Goal: Answer question/provide support: Share knowledge or assist other users

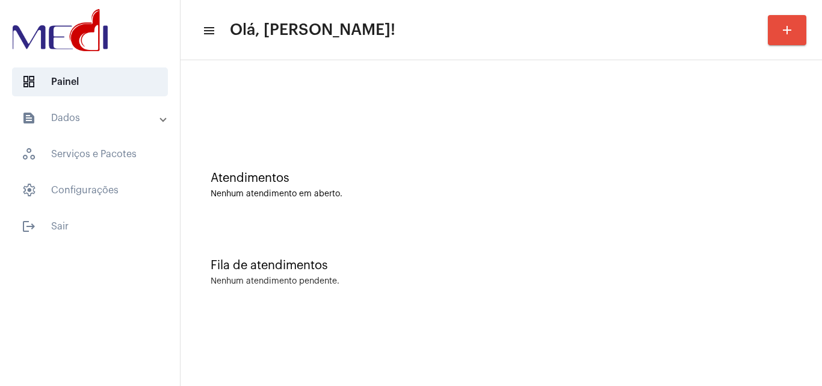
click at [746, 151] on div "Atendimentos Nenhum atendimento em aberto." at bounding box center [500, 178] width 629 height 87
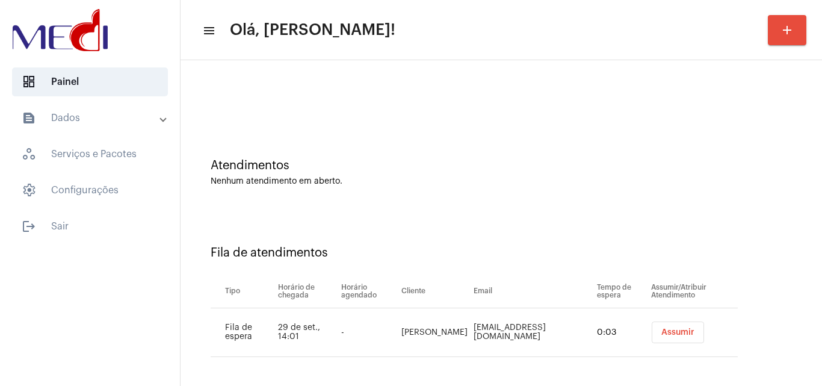
scroll to position [16, 0]
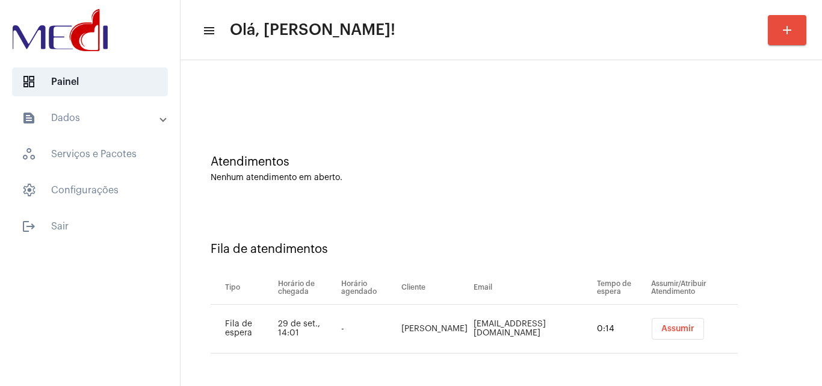
click at [760, 182] on div "Atendimentos Nenhum atendimento em aberto." at bounding box center [500, 162] width 629 height 87
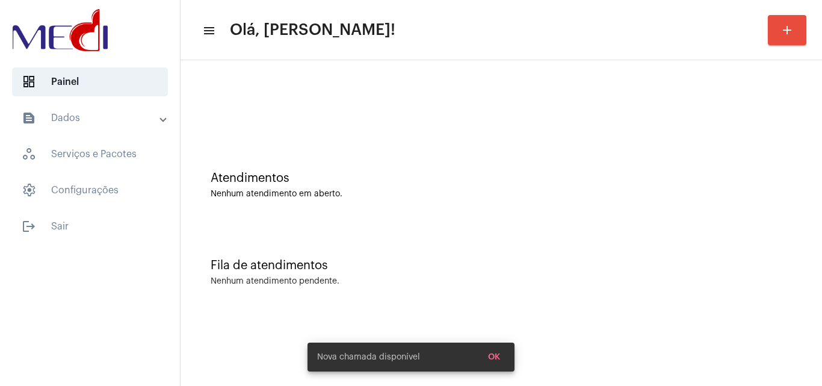
scroll to position [0, 0]
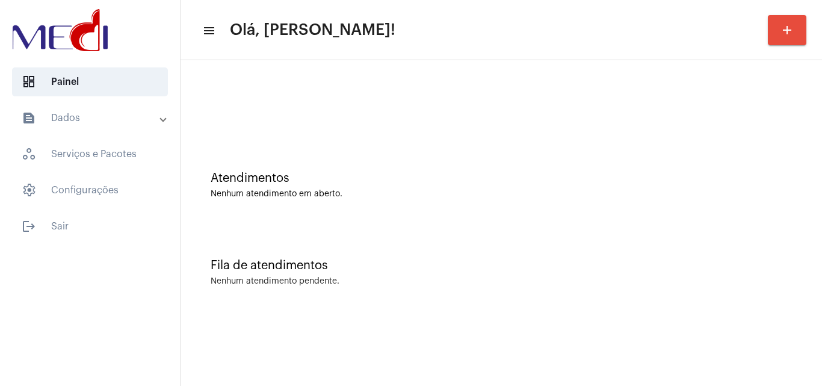
click at [796, 185] on div "Atendimentos Nenhum atendimento em aberto." at bounding box center [500, 178] width 629 height 87
click at [770, 200] on div "Atendimentos Nenhum atendimento em aberto." at bounding box center [500, 178] width 629 height 87
click at [751, 246] on div "Fila de atendimentos Nenhum atendimento pendente." at bounding box center [500, 266] width 629 height 87
click at [758, 212] on div "Atendimentos Nenhum atendimento em aberto." at bounding box center [500, 178] width 629 height 87
click at [786, 138] on div "Atendimentos Nenhum atendimento em aberto." at bounding box center [500, 178] width 629 height 87
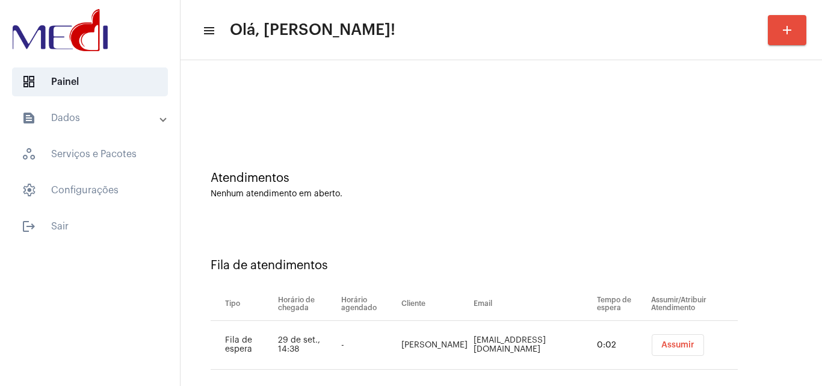
click at [677, 346] on span "Assumir" at bounding box center [677, 344] width 33 height 8
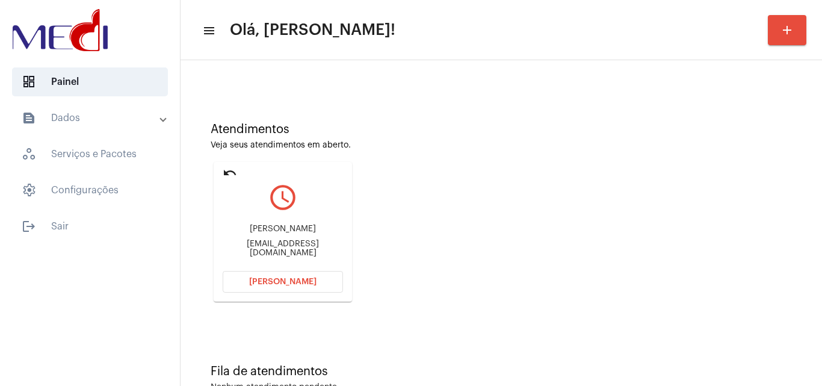
scroll to position [85, 0]
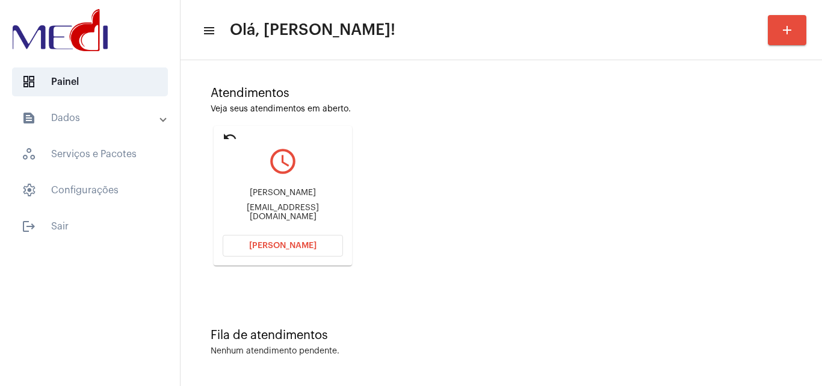
click at [313, 209] on div "Luizsilvavale@hotmail.com" at bounding box center [283, 212] width 120 height 18
click at [313, 210] on div "Luizsilvavale@hotmail.com" at bounding box center [283, 212] width 120 height 18
copy mat-card-content "Luizsilvavale@hotmail.com Abrir Chamada"
click at [323, 247] on button "[PERSON_NAME]" at bounding box center [283, 246] width 120 height 22
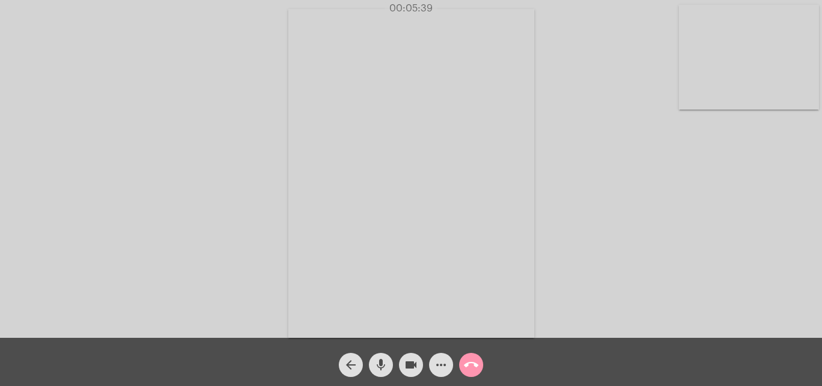
click at [478, 366] on mat-icon "call_end" at bounding box center [471, 364] width 14 height 14
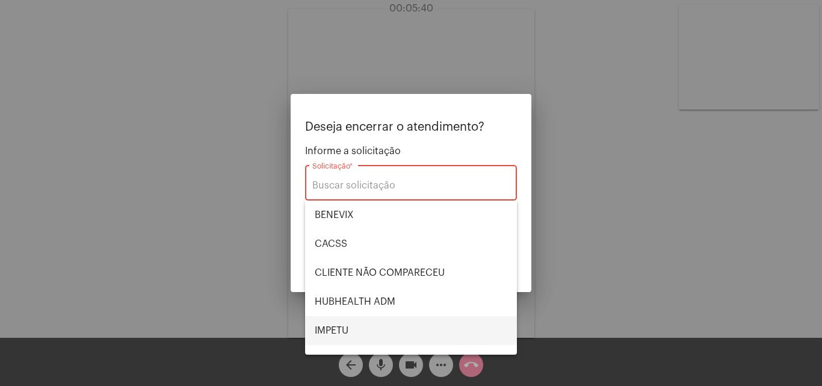
click at [349, 325] on span "IMPETU" at bounding box center [411, 330] width 192 height 29
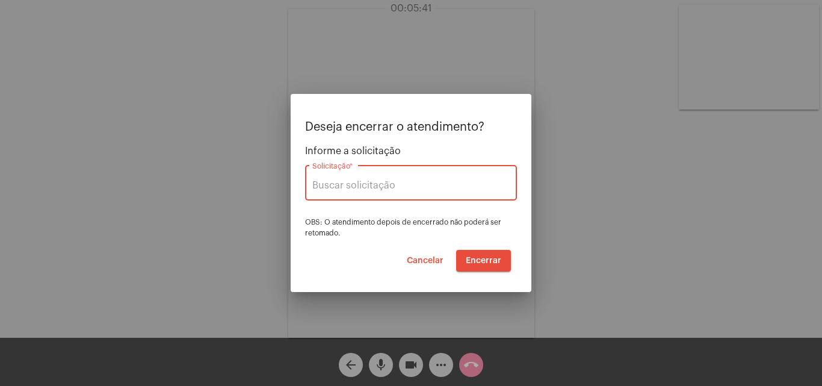
type input "IMPETU"
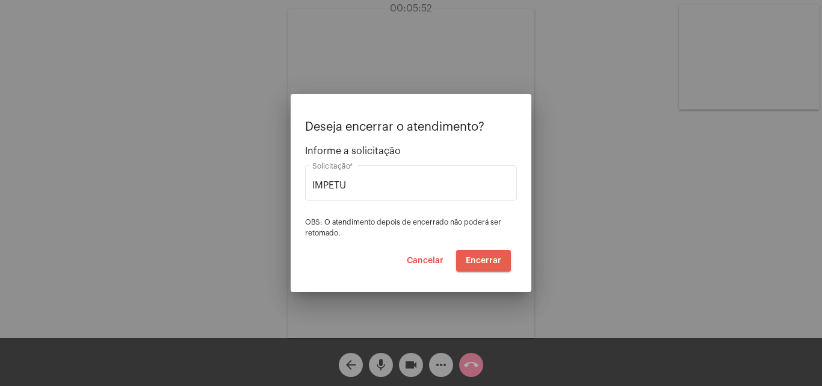
click at [478, 257] on span "Encerrar" at bounding box center [483, 260] width 35 height 8
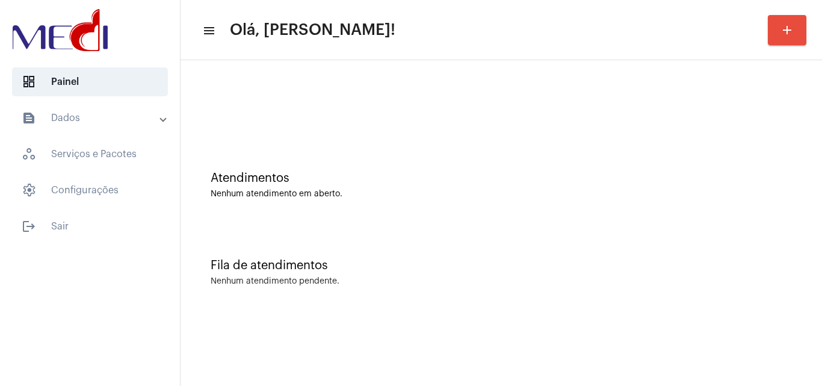
click at [754, 223] on div "Fila de atendimentos Nenhum atendimento pendente." at bounding box center [500, 266] width 629 height 87
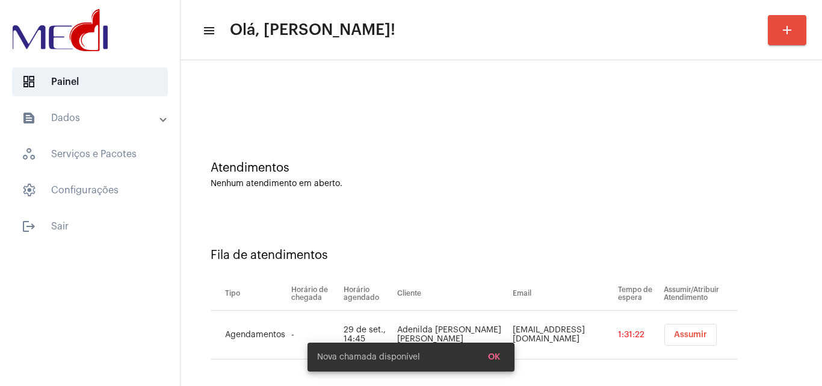
scroll to position [16, 0]
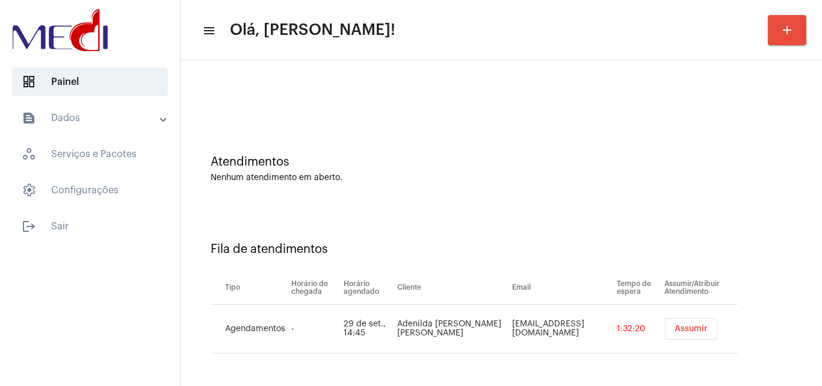
click at [701, 177] on div "Nenhum atendimento em aberto." at bounding box center [501, 177] width 581 height 9
click at [668, 335] on button "Assumir" at bounding box center [690, 329] width 52 height 22
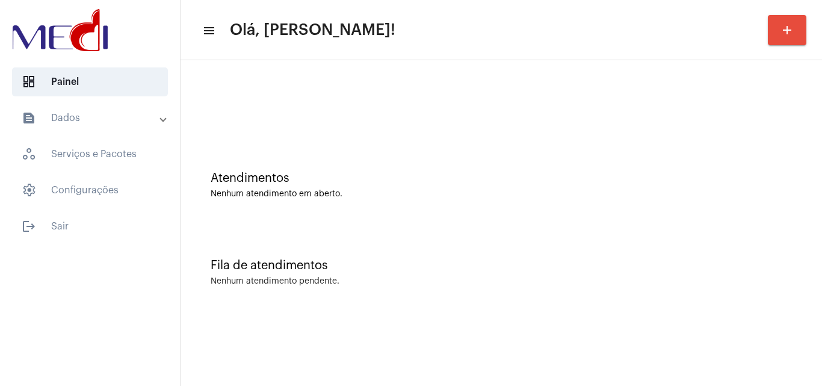
scroll to position [0, 0]
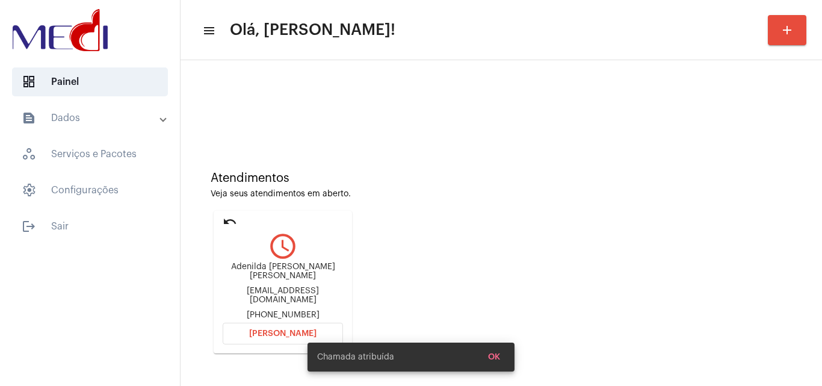
click at [312, 292] on div "Nildabatistatim@gmail.com" at bounding box center [283, 295] width 120 height 18
copy div "Nildabatistatim@gmail.com"
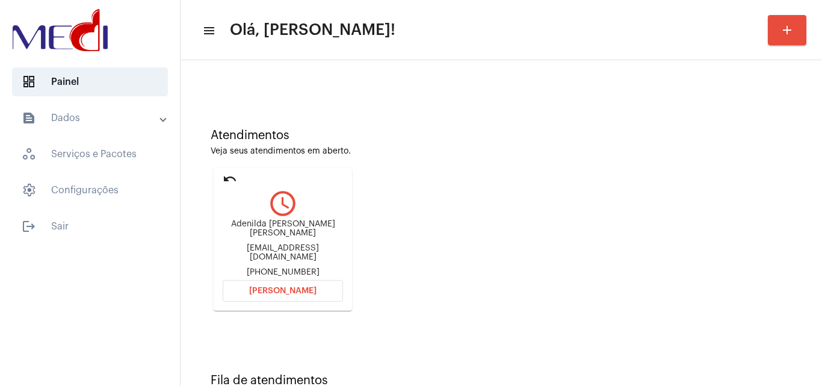
scroll to position [85, 0]
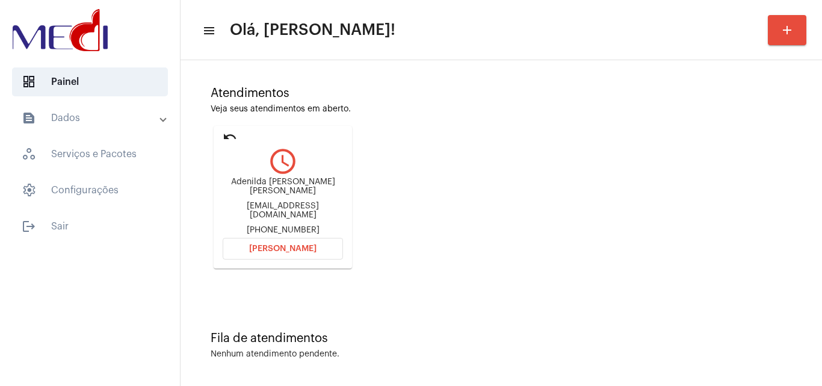
click at [298, 208] on div "Nildabatistatim@gmail.com" at bounding box center [283, 211] width 120 height 18
copy div "Nildabatistatim@gmail.com"
click at [288, 249] on span "[PERSON_NAME]" at bounding box center [282, 248] width 67 height 8
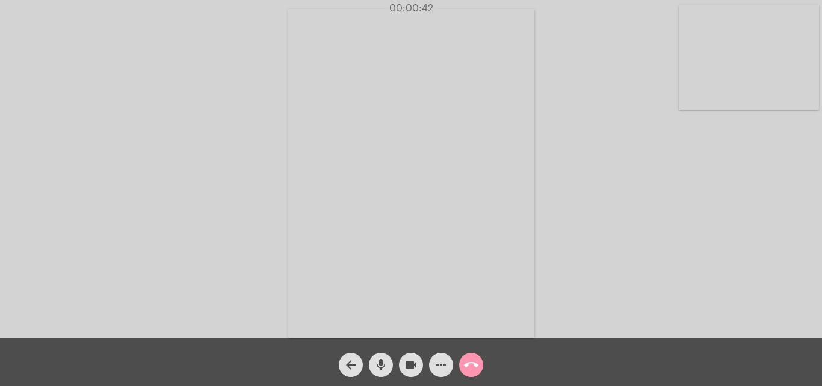
click at [725, 241] on div "Acessando Câmera e Microfone..." at bounding box center [410, 171] width 819 height 337
click at [466, 362] on mat-icon "call_end" at bounding box center [471, 364] width 14 height 14
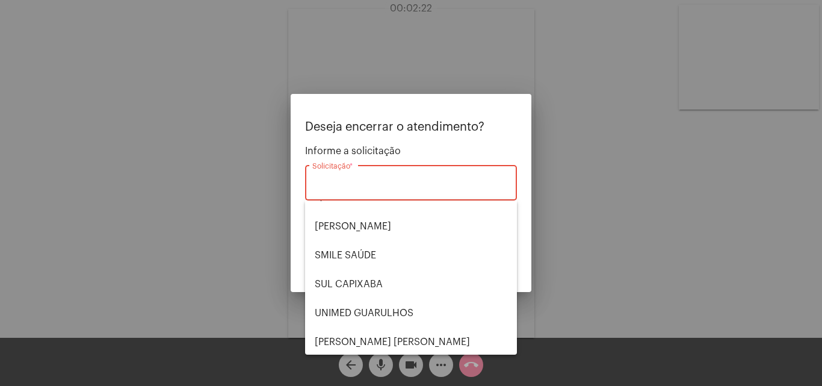
scroll to position [250, 0]
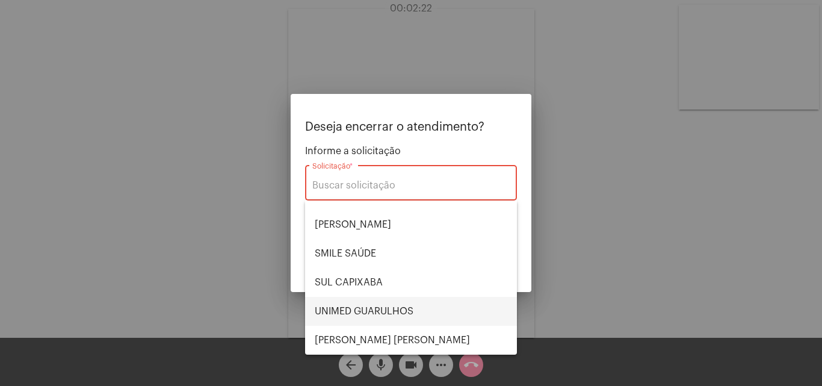
click at [369, 308] on span "UNIMED GUARULHOS" at bounding box center [411, 311] width 192 height 29
type input "UNIMED GUARULHOS"
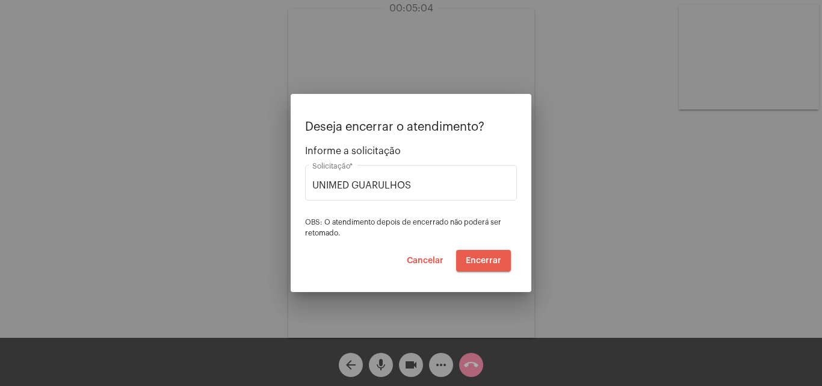
click at [485, 259] on span "Encerrar" at bounding box center [483, 260] width 35 height 8
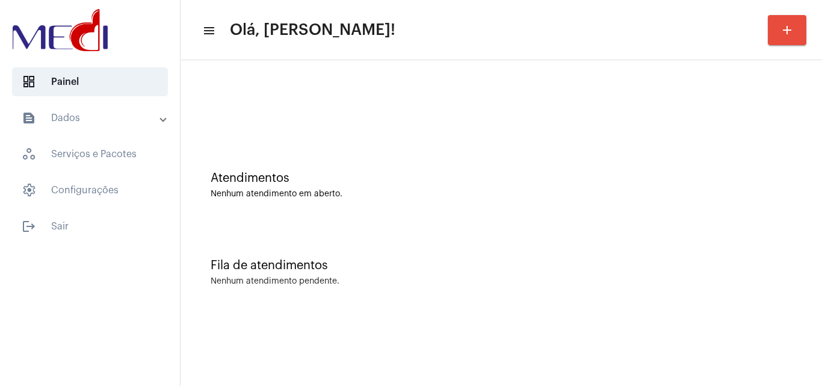
click at [793, 263] on div "Fila de atendimentos Nenhum atendimento pendente." at bounding box center [500, 266] width 629 height 87
click at [695, 152] on div "Atendimentos Nenhum atendimento em aberto." at bounding box center [500, 178] width 629 height 87
drag, startPoint x: 714, startPoint y: 213, endPoint x: 724, endPoint y: 183, distance: 31.8
click at [724, 183] on div "Atendimentos Nenhum atendimento em aberto." at bounding box center [500, 178] width 629 height 87
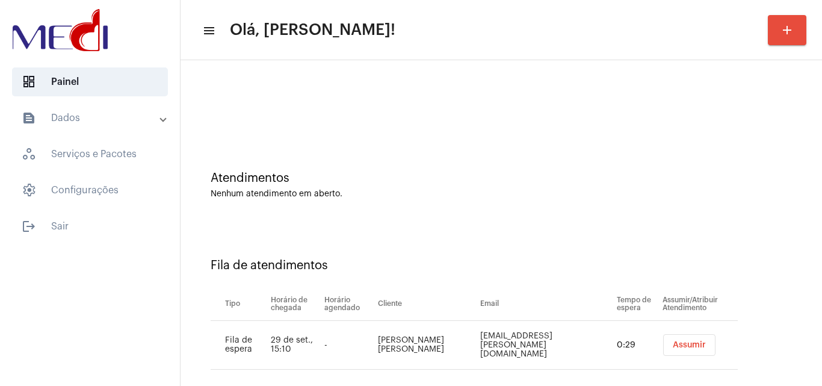
click at [672, 344] on span "Assumir" at bounding box center [688, 344] width 33 height 8
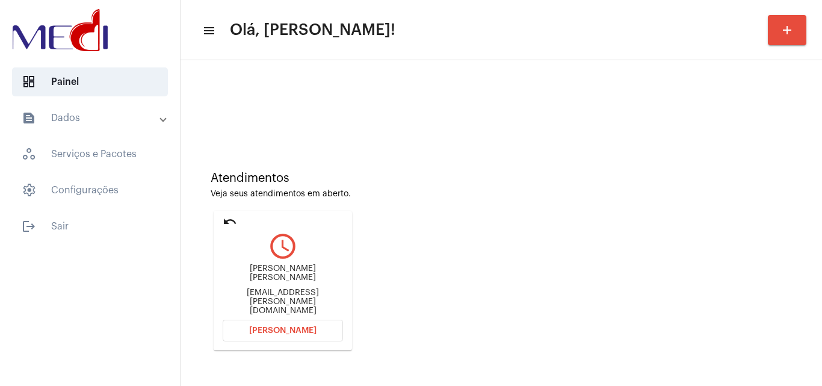
click at [309, 297] on div "[EMAIL_ADDRESS][PERSON_NAME][DOMAIN_NAME]" at bounding box center [283, 301] width 120 height 27
copy mat-card-content "[PERSON_NAME][EMAIL_ADDRESS][DOMAIN_NAME] [PERSON_NAME]"
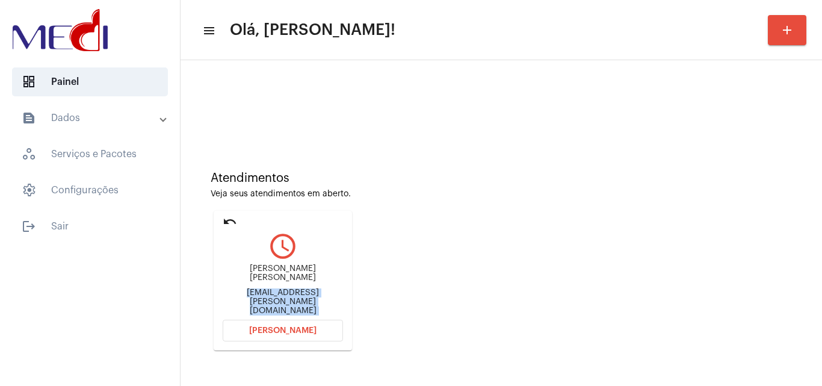
click at [313, 336] on button "[PERSON_NAME]" at bounding box center [283, 330] width 120 height 22
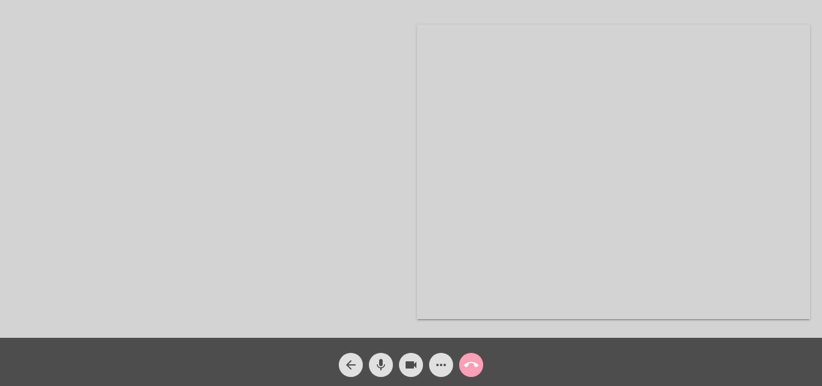
click at [463, 363] on button "call_end" at bounding box center [471, 364] width 24 height 24
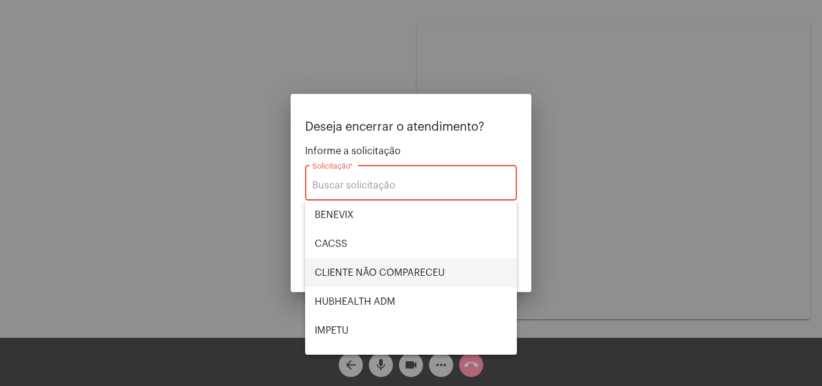
click at [416, 272] on span "CLIENTE NÃO COMPARECEU" at bounding box center [411, 272] width 192 height 29
type input "CLIENTE NÃO COMPARECEU"
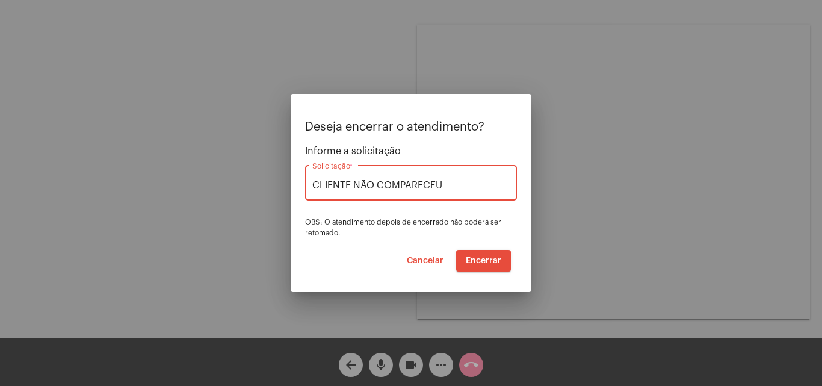
click at [485, 260] on span "Encerrar" at bounding box center [483, 260] width 35 height 8
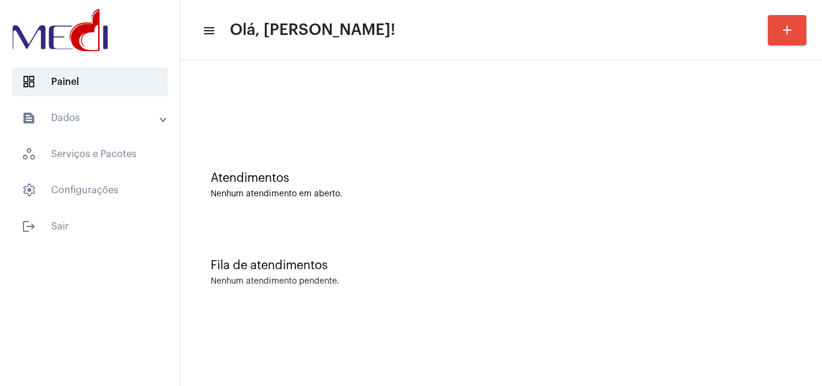
click at [544, 196] on div "Nenhum atendimento em aberto." at bounding box center [501, 193] width 581 height 9
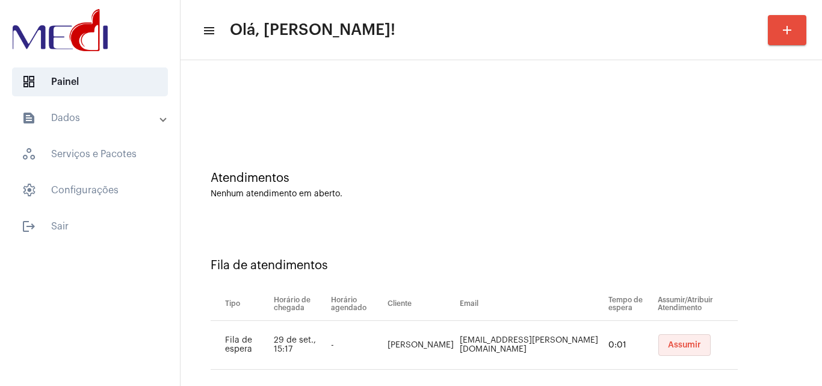
click at [665, 354] on button "Assumir" at bounding box center [684, 345] width 52 height 22
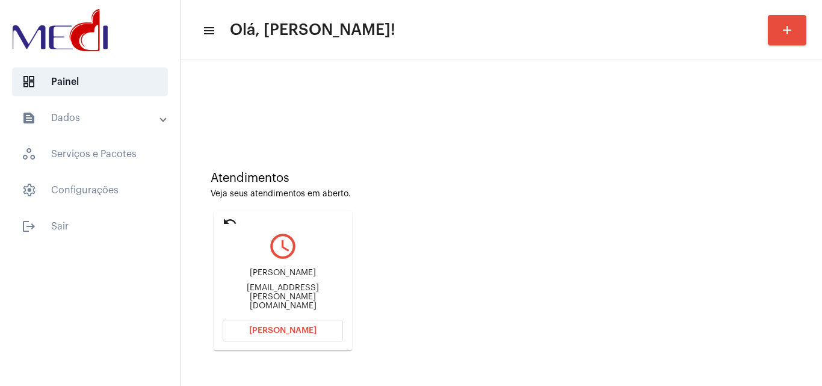
drag, startPoint x: 583, startPoint y: 172, endPoint x: 576, endPoint y: 181, distance: 11.2
click at [583, 172] on div "Atendimentos" at bounding box center [501, 177] width 581 height 13
click at [324, 293] on div "[EMAIL_ADDRESS][PERSON_NAME][DOMAIN_NAME]" at bounding box center [283, 296] width 120 height 27
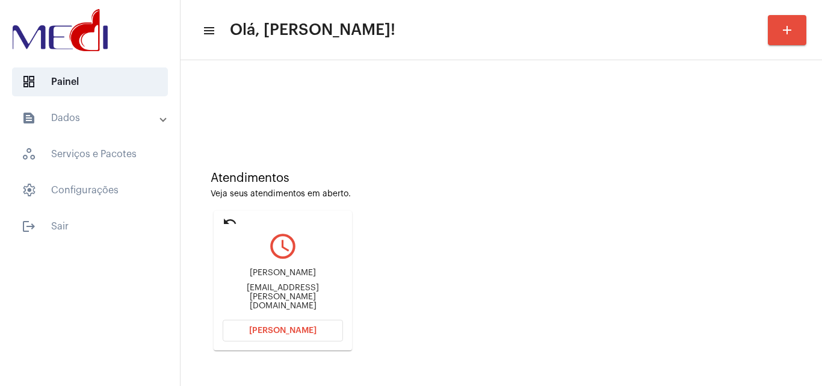
copy mat-card-content "[PERSON_NAME][EMAIL_ADDRESS][DOMAIN_NAME] [PERSON_NAME]"
click at [273, 342] on mat-card "undo query_builder [PERSON_NAME] [PERSON_NAME][EMAIL_ADDRESS][DOMAIN_NAME] [PER…" at bounding box center [283, 281] width 138 height 140
click at [287, 325] on button "[PERSON_NAME]" at bounding box center [283, 330] width 120 height 22
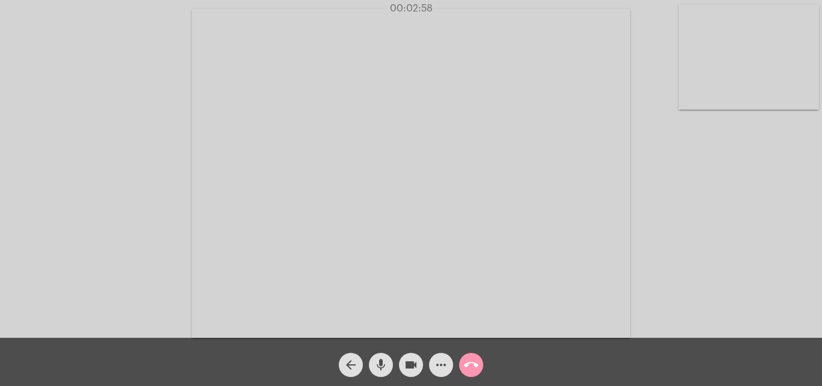
click at [476, 367] on mat-icon "call_end" at bounding box center [471, 364] width 14 height 14
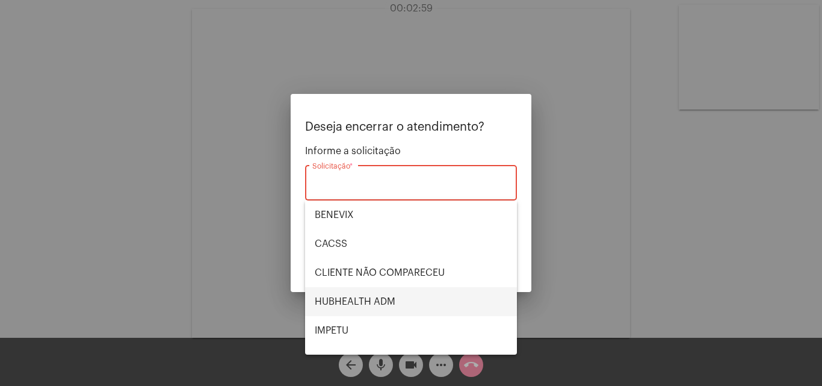
scroll to position [250, 0]
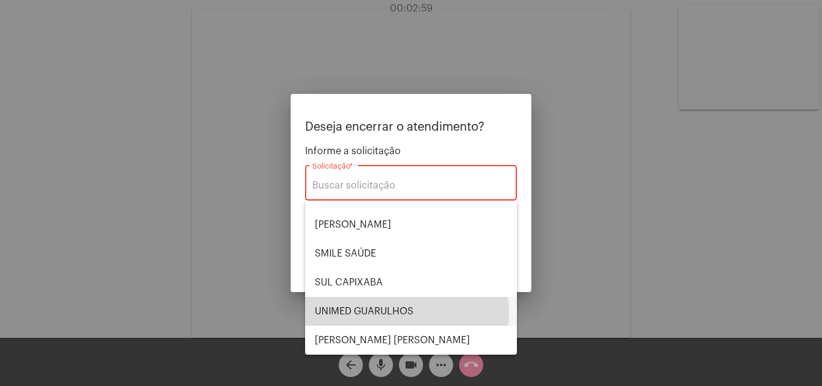
click at [399, 312] on span "UNIMED GUARULHOS" at bounding box center [411, 311] width 192 height 29
type input "UNIMED GUARULHOS"
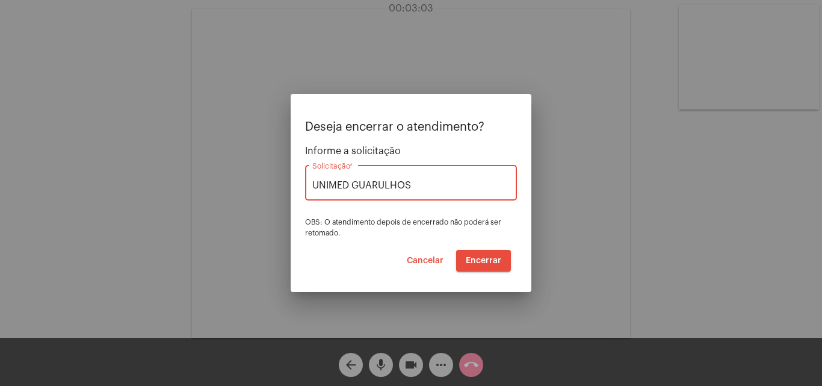
click at [490, 261] on span "Encerrar" at bounding box center [483, 260] width 35 height 8
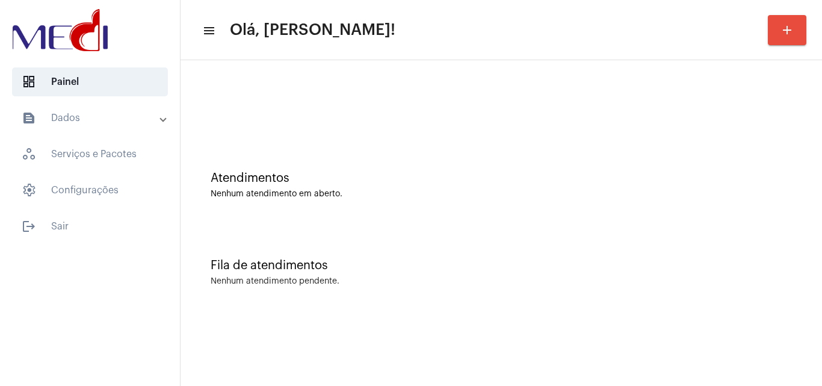
click at [616, 198] on div "Atendimentos Nenhum atendimento em aberto." at bounding box center [500, 178] width 629 height 87
click at [799, 212] on div "Atendimentos Nenhum atendimento em aberto." at bounding box center [500, 178] width 629 height 87
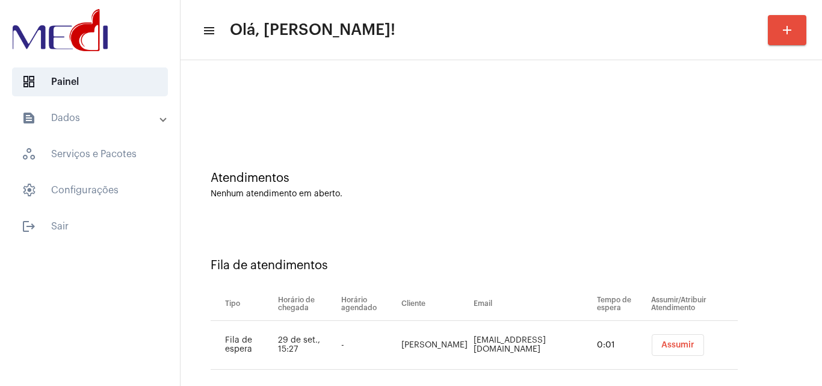
click at [661, 349] on button "Assumir" at bounding box center [677, 345] width 52 height 22
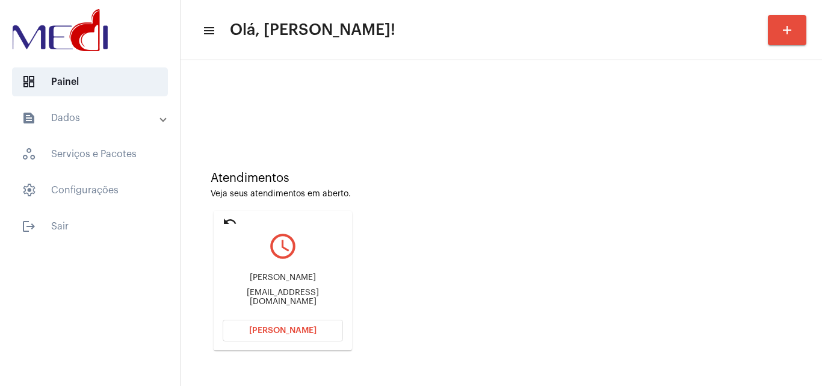
click at [587, 252] on div "Atendimentos Veja seus atendimentos em aberto. undo query_builder [PERSON_NAME]…" at bounding box center [500, 256] width 629 height 242
click at [267, 298] on div "[EMAIL_ADDRESS][DOMAIN_NAME]" at bounding box center [283, 297] width 120 height 18
copy mat-card-content "[EMAIL_ADDRESS][DOMAIN_NAME] [PERSON_NAME]"
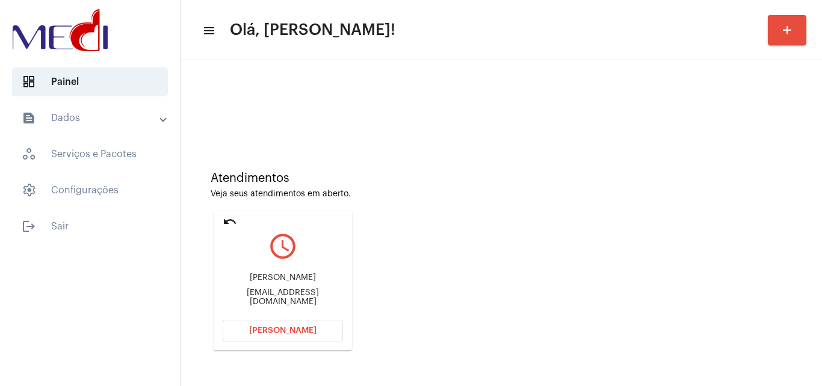
click at [688, 203] on div "Atendimentos Veja seus atendimentos em aberto. undo query_builder [PERSON_NAME]…" at bounding box center [500, 256] width 629 height 242
click at [289, 335] on button "[PERSON_NAME]" at bounding box center [283, 330] width 120 height 22
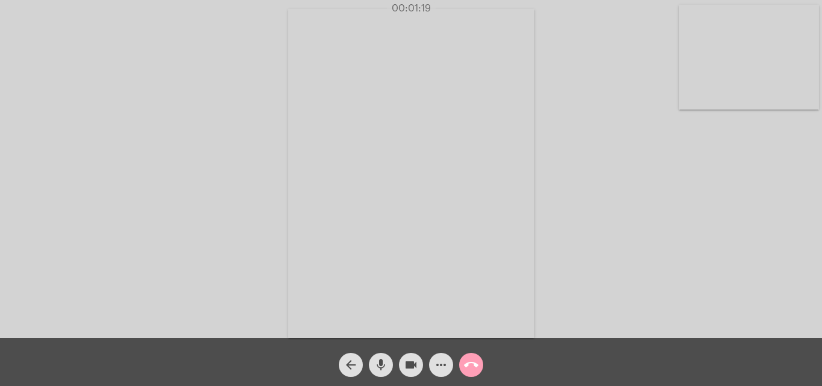
click at [461, 362] on button "call_end" at bounding box center [471, 364] width 24 height 24
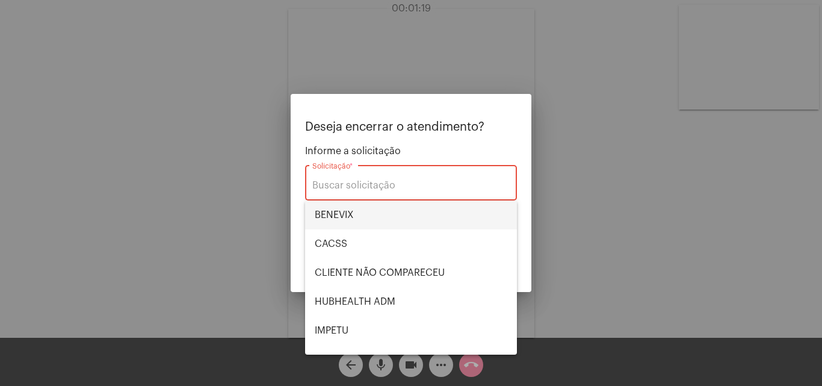
click at [354, 212] on span "BENEVIX" at bounding box center [411, 214] width 192 height 29
type input "BENEVIX"
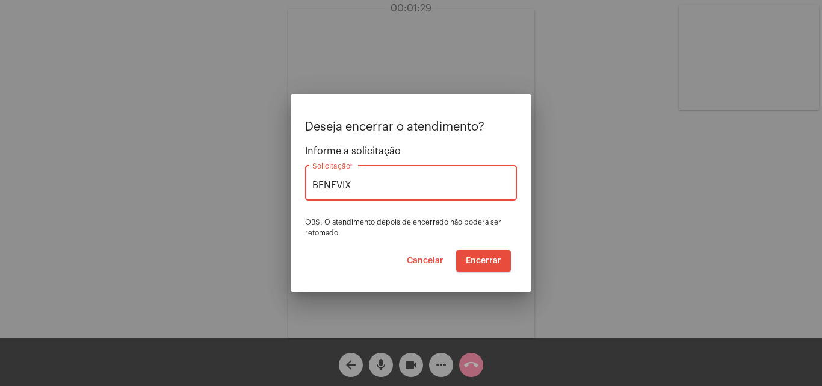
click at [499, 260] on span "Encerrar" at bounding box center [483, 260] width 35 height 8
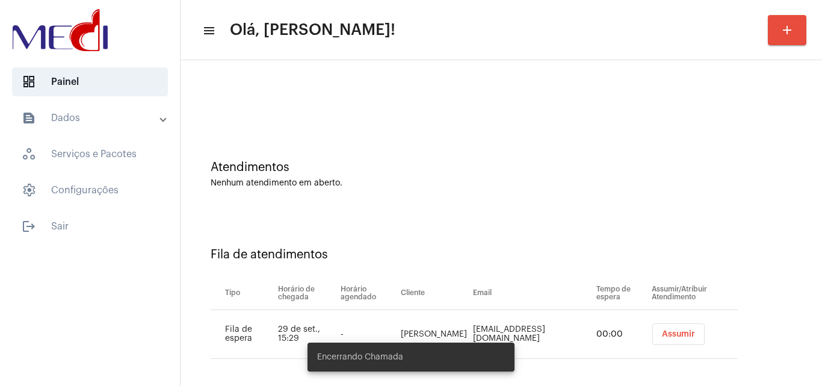
scroll to position [16, 0]
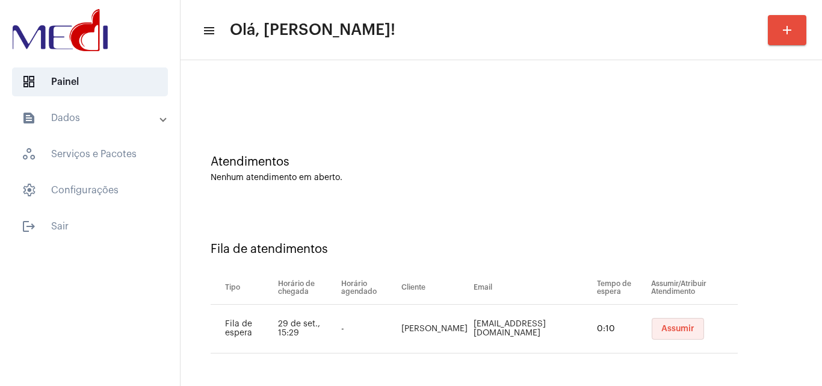
click at [672, 329] on span "Assumir" at bounding box center [677, 328] width 33 height 8
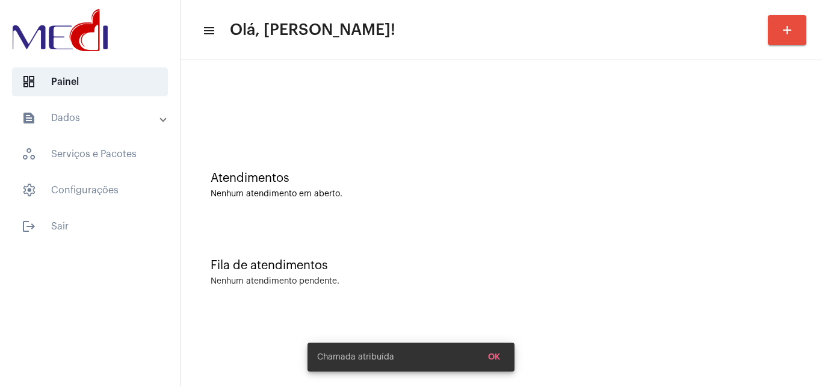
scroll to position [0, 0]
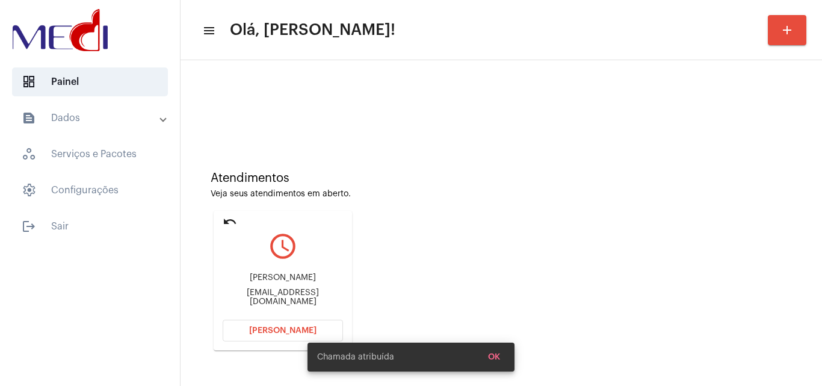
click at [274, 294] on div "[EMAIL_ADDRESS][DOMAIN_NAME]" at bounding box center [283, 297] width 120 height 18
copy mat-card-content "[EMAIL_ADDRESS][DOMAIN_NAME] [PERSON_NAME]"
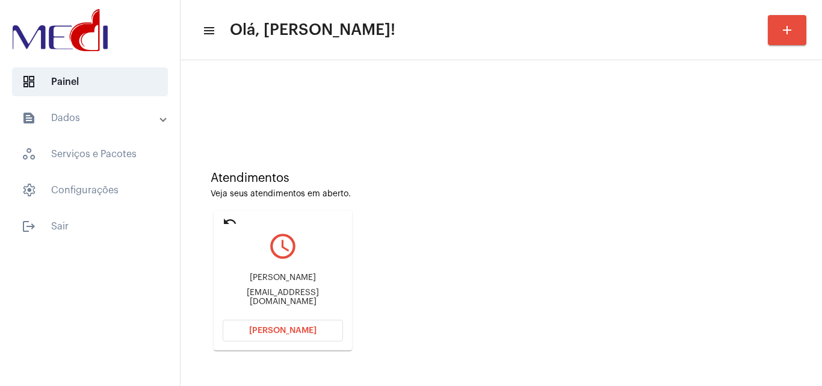
copy mat-card-content "[EMAIL_ADDRESS][DOMAIN_NAME] [PERSON_NAME]"
click at [291, 331] on span "[PERSON_NAME]" at bounding box center [282, 330] width 67 height 8
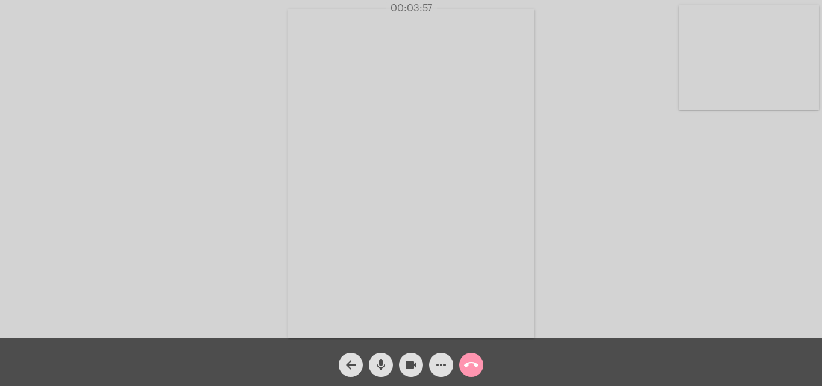
click at [477, 364] on mat-icon "call_end" at bounding box center [471, 364] width 14 height 14
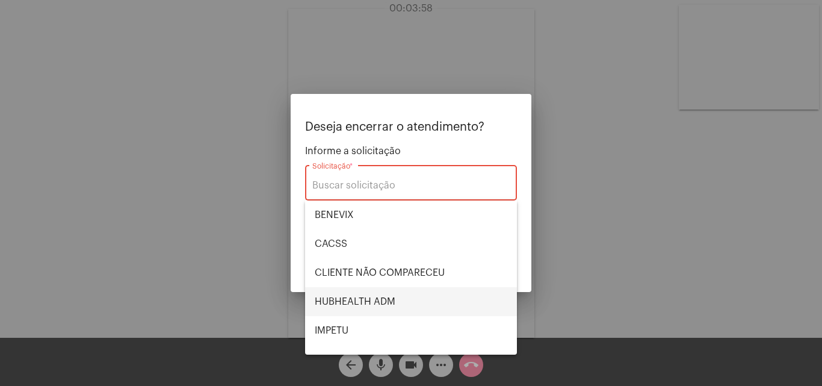
click at [358, 288] on span "HUBHEALTH ADM" at bounding box center [411, 301] width 192 height 29
type input "HUBHEALTH ADM"
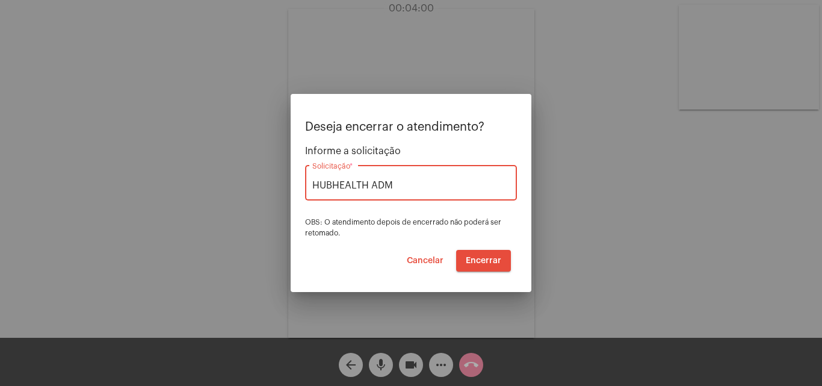
drag, startPoint x: 362, startPoint y: 186, endPoint x: 280, endPoint y: 186, distance: 81.8
click at [280, 186] on div "Deseja encerrar o atendimento? Informe a solicitação HUBHEALTH ADM Solicitação …" at bounding box center [411, 193] width 822 height 386
click at [485, 252] on button "Encerrar" at bounding box center [483, 261] width 55 height 22
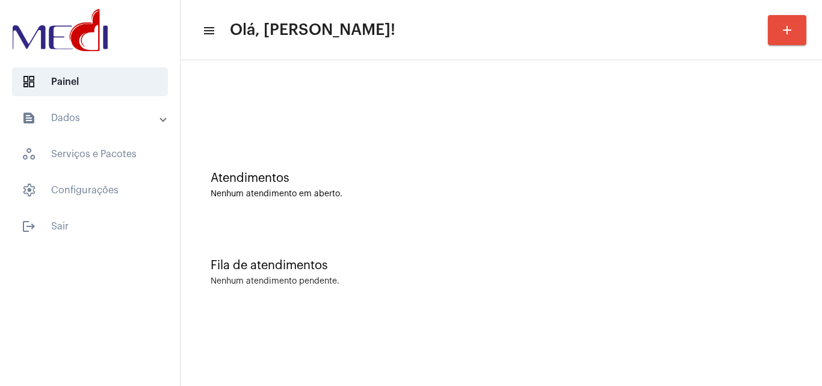
click at [568, 202] on div "Atendimentos Nenhum atendimento em aberto." at bounding box center [500, 178] width 629 height 87
click at [576, 211] on div "Atendimentos Nenhum atendimento em aberto." at bounding box center [500, 178] width 629 height 87
click at [808, 167] on div "Atendimentos Nenhum atendimento em aberto." at bounding box center [500, 178] width 629 height 87
click at [754, 200] on div "Atendimentos Nenhum atendimento em aberto." at bounding box center [500, 178] width 629 height 87
